Goal: Navigation & Orientation: Go to known website

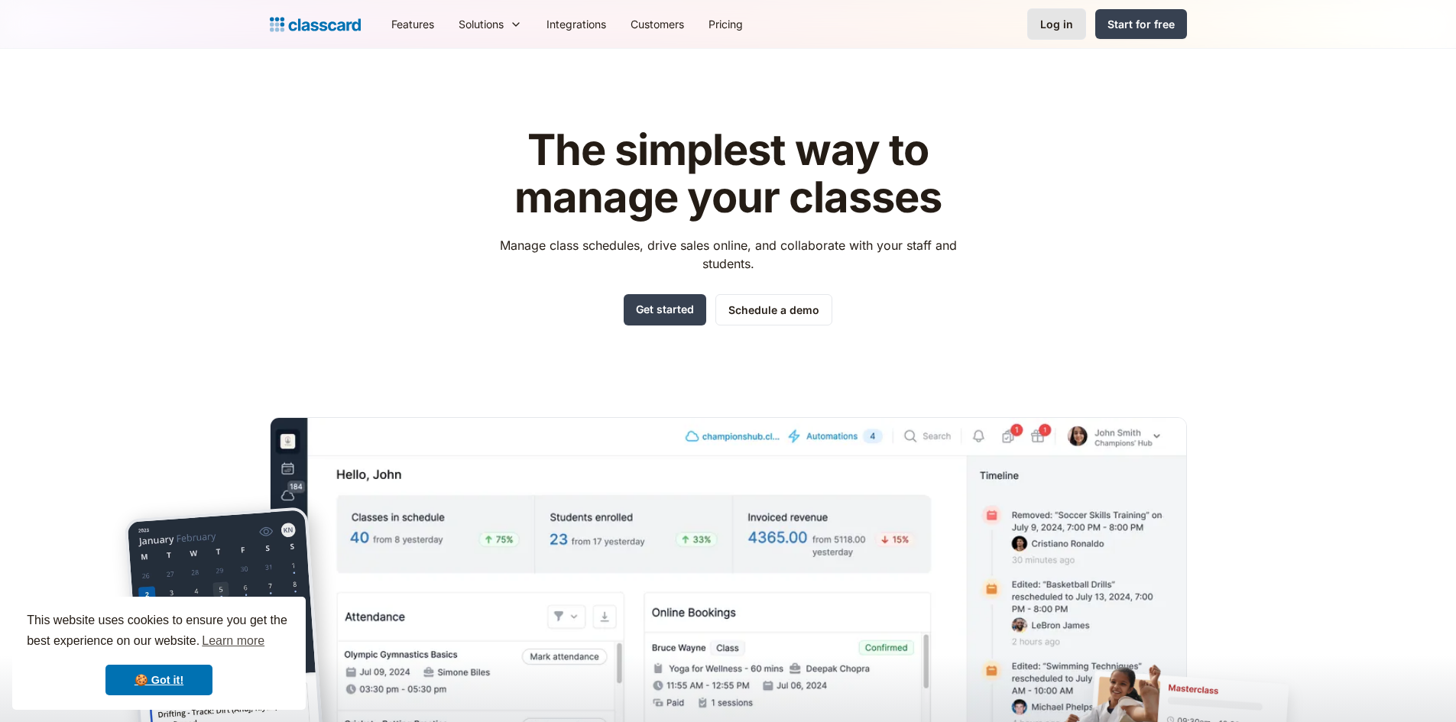
click at [1055, 27] on div "Log in" at bounding box center [1056, 24] width 33 height 16
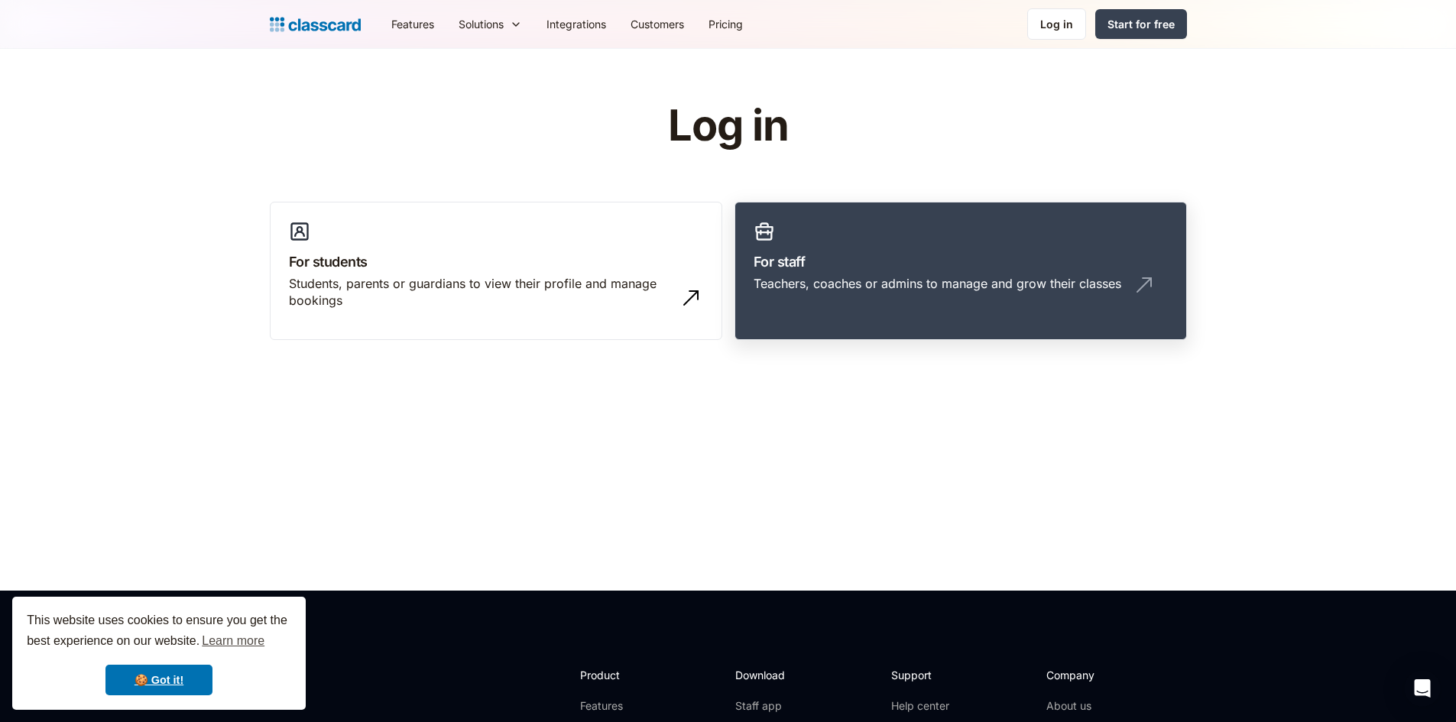
click at [812, 265] on h3 "For staff" at bounding box center [961, 261] width 414 height 21
